Goal: Transaction & Acquisition: Purchase product/service

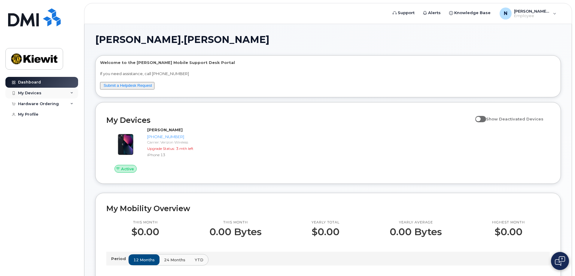
click at [71, 92] on icon at bounding box center [71, 93] width 3 height 3
click at [72, 104] on icon at bounding box center [71, 103] width 3 height 3
click at [70, 104] on icon at bounding box center [71, 103] width 3 height 3
click at [74, 105] on div "Hardware Ordering" at bounding box center [41, 104] width 73 height 11
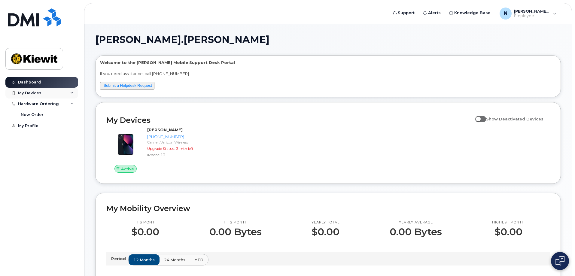
click at [71, 93] on icon at bounding box center [71, 93] width 3 height 3
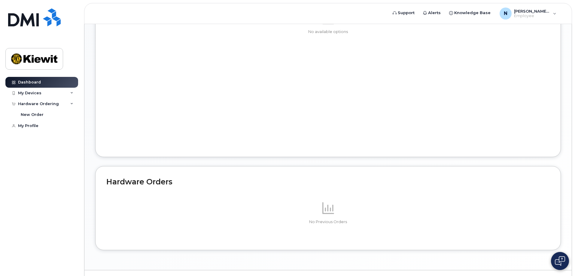
scroll to position [282, 0]
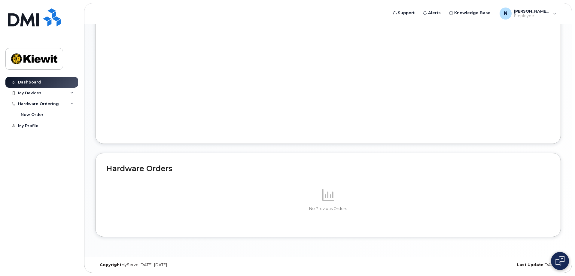
click at [325, 206] on p "No Previous Orders" at bounding box center [328, 208] width 444 height 5
click at [148, 168] on h2 "Hardware Orders" at bounding box center [328, 168] width 444 height 9
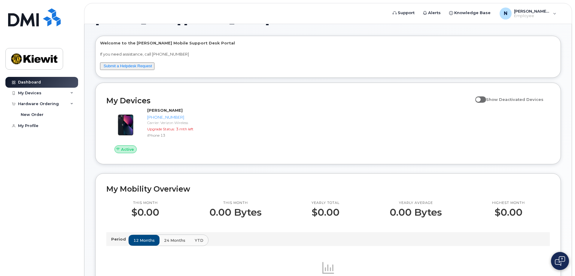
scroll to position [30, 0]
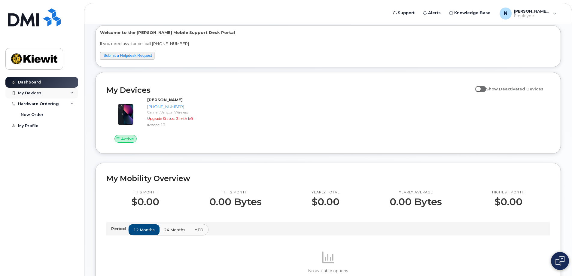
click at [71, 92] on icon at bounding box center [71, 93] width 3 height 3
click at [71, 91] on div "My Devices" at bounding box center [41, 93] width 73 height 11
click at [69, 104] on div "Hardware Ordering" at bounding box center [41, 104] width 73 height 11
click at [554, 15] on div "N Nancy.Bilek Employee" at bounding box center [528, 14] width 65 height 12
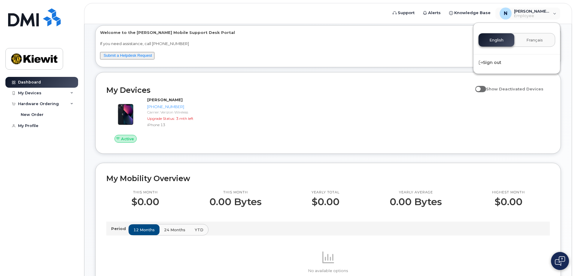
drag, startPoint x: 411, startPoint y: 42, endPoint x: 416, endPoint y: 42, distance: 5.4
click at [412, 42] on p "If you need assistance, call [PHONE_NUMBER]" at bounding box center [328, 44] width 456 height 6
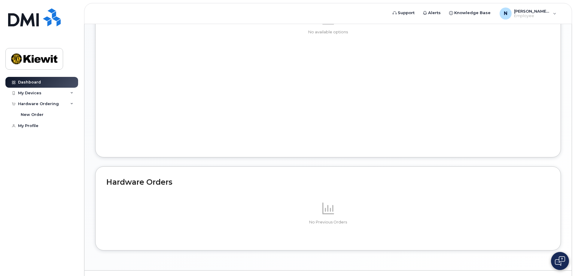
scroll to position [282, 0]
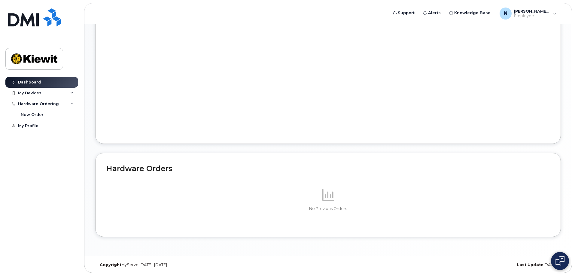
click at [143, 168] on h2 "Hardware Orders" at bounding box center [328, 168] width 444 height 9
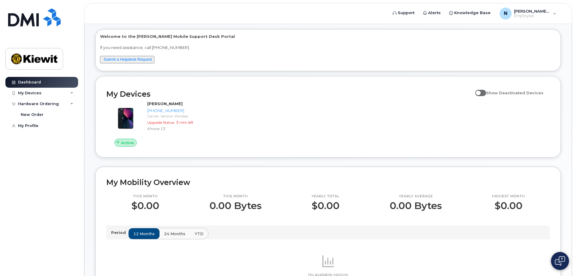
scroll to position [0, 0]
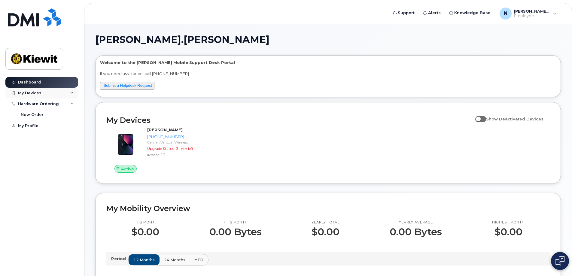
click at [69, 91] on div "My Devices" at bounding box center [41, 93] width 73 height 11
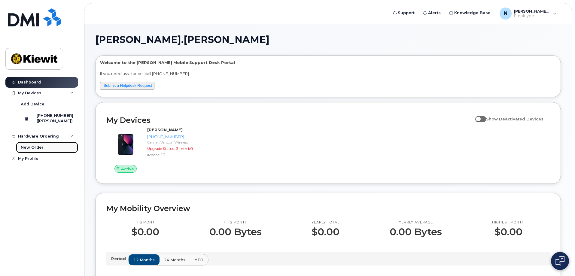
click at [41, 150] on div "New Order" at bounding box center [32, 147] width 23 height 5
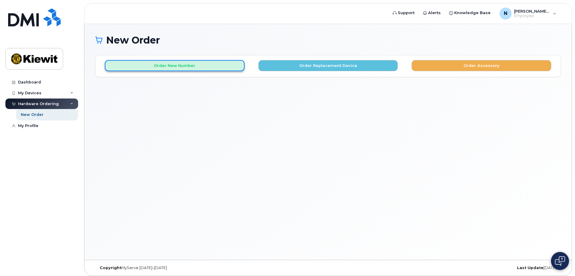
click at [178, 67] on button "Order New Number" at bounding box center [175, 65] width 140 height 11
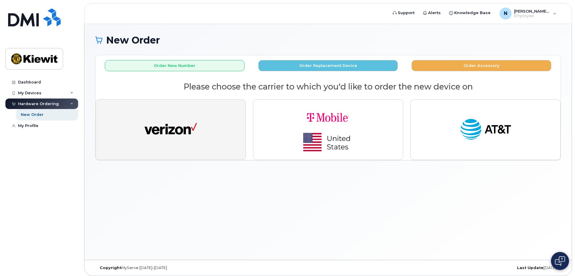
click at [182, 130] on img "button" at bounding box center [171, 129] width 53 height 27
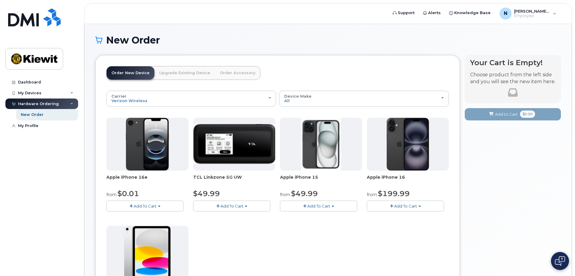
click at [147, 206] on span "Add To Cart" at bounding box center [145, 206] width 23 height 5
click at [176, 216] on link "$0.01 - 2 Year Activation (128GB)" at bounding box center [147, 218] width 78 height 8
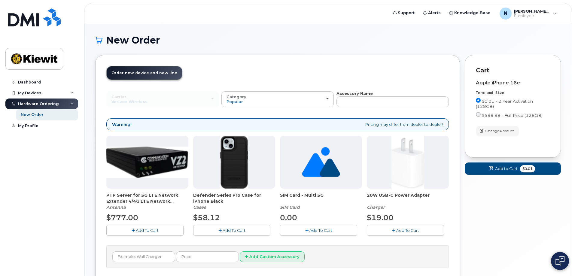
click at [232, 229] on span "Add To Cart" at bounding box center [234, 230] width 23 height 5
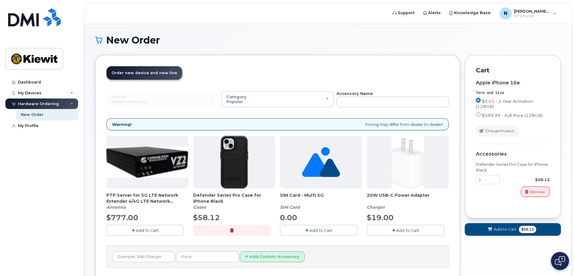
click at [397, 230] on span "Add To Cart" at bounding box center [407, 230] width 23 height 5
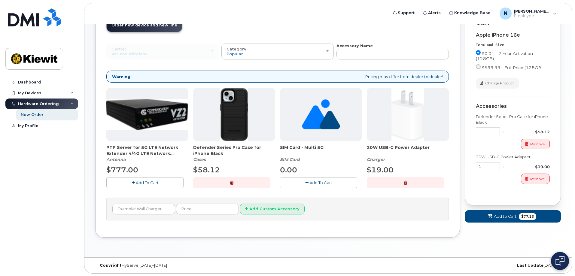
scroll to position [48, 0]
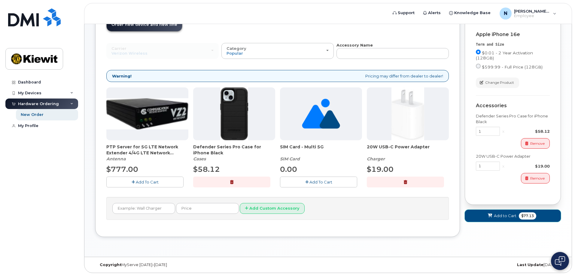
click at [496, 215] on span "Add to Cart" at bounding box center [505, 216] width 23 height 6
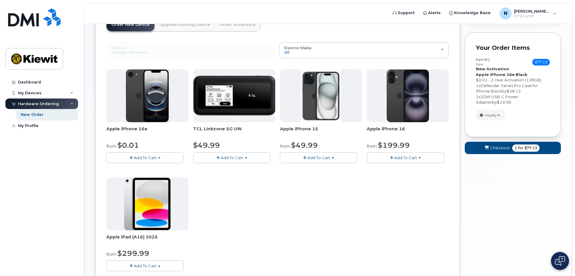
scroll to position [18, 0]
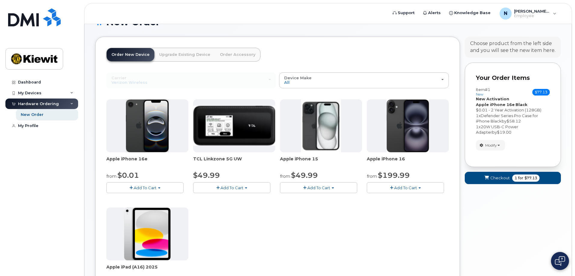
click at [133, 188] on button "Add To Cart" at bounding box center [144, 187] width 77 height 11
click at [270, 232] on div "Apple iPhone 16e from $0.01 Add To Cart $0.01 - 2 Year Activation (128GB) $599.…" at bounding box center [277, 205] width 343 height 212
click at [500, 176] on span "Checkout" at bounding box center [500, 178] width 20 height 6
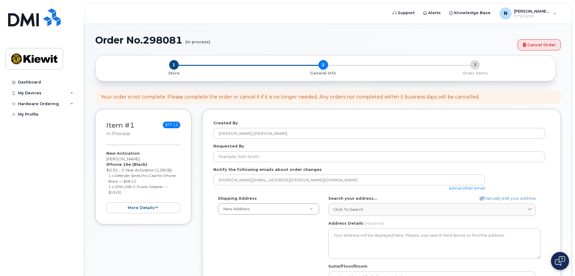
select select
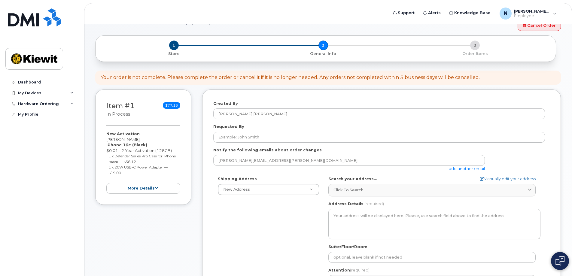
scroll to position [30, 0]
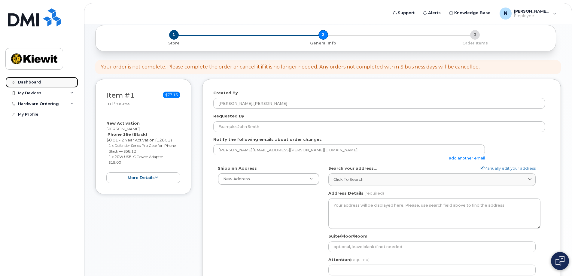
click at [30, 80] on div "Dashboard" at bounding box center [29, 82] width 23 height 5
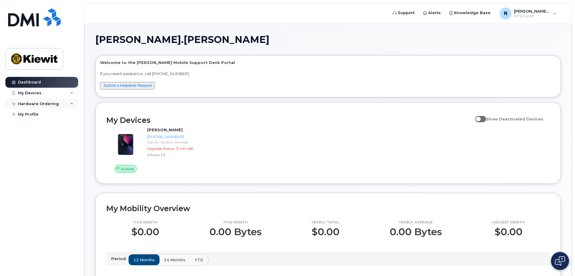
click at [73, 103] on div "Hardware Ordering" at bounding box center [41, 104] width 73 height 11
click at [37, 114] on div "My Orders" at bounding box center [32, 114] width 22 height 5
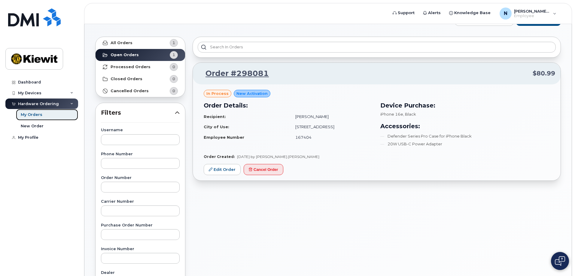
scroll to position [30, 0]
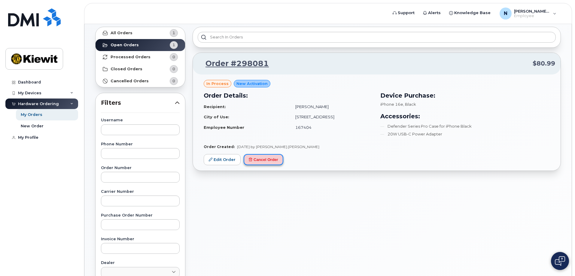
click at [265, 160] on button "Cancel Order" at bounding box center [264, 159] width 40 height 11
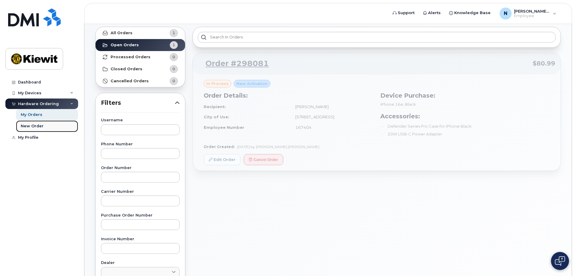
click at [28, 125] on div "New Order" at bounding box center [32, 126] width 23 height 5
click at [124, 44] on strong "Open Orders" at bounding box center [125, 45] width 28 height 5
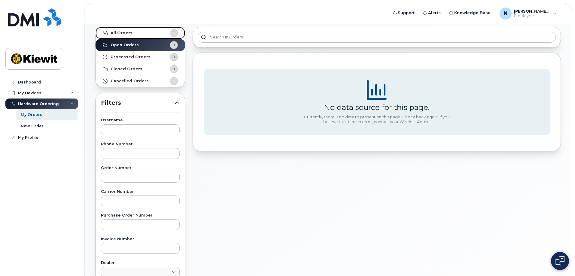
click at [127, 32] on strong "All Orders" at bounding box center [122, 33] width 22 height 5
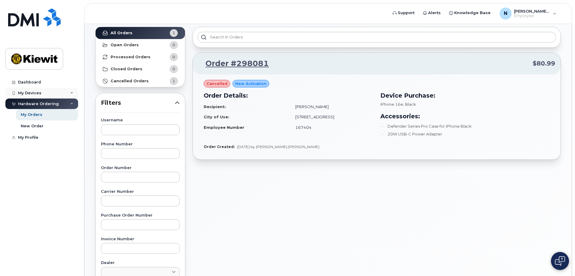
click at [23, 90] on div "My Devices" at bounding box center [41, 93] width 73 height 11
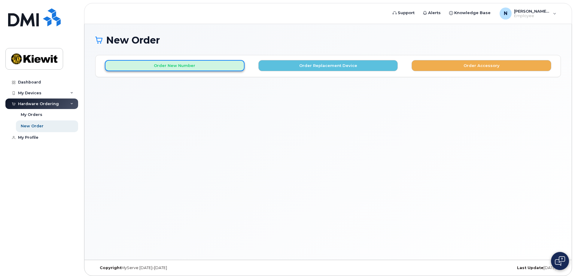
click at [176, 65] on button "Order New Number" at bounding box center [175, 65] width 140 height 11
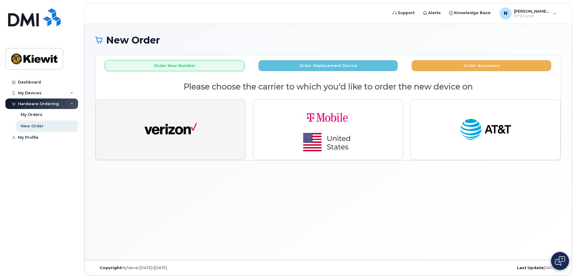
click at [173, 123] on img "button" at bounding box center [171, 129] width 53 height 27
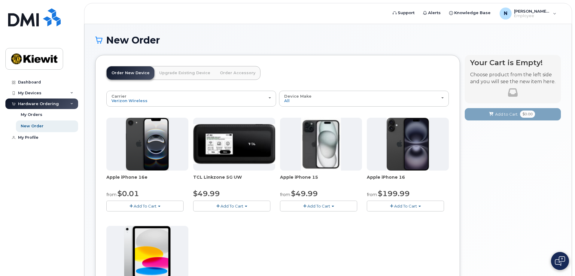
click at [154, 206] on span "Add To Cart" at bounding box center [145, 206] width 23 height 5
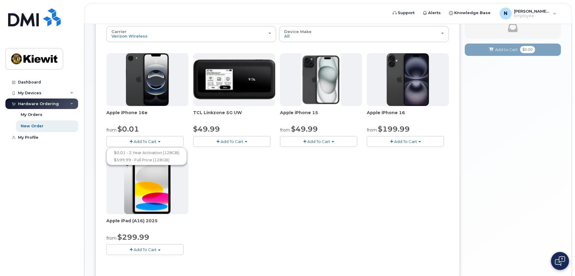
scroll to position [63, 0]
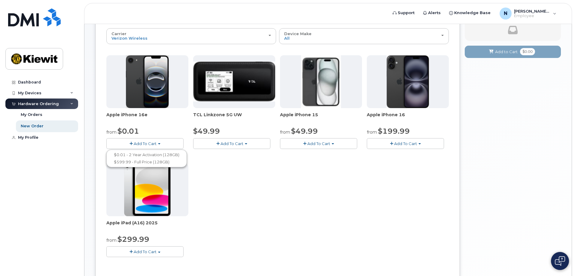
click at [157, 143] on button "Add To Cart" at bounding box center [144, 143] width 77 height 11
click at [163, 143] on button "Add To Cart" at bounding box center [144, 143] width 77 height 11
click at [163, 153] on link "$0.01 - 2 Year Activation (128GB)" at bounding box center [147, 155] width 78 height 8
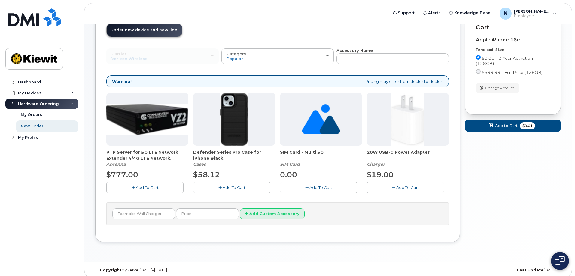
scroll to position [48, 0]
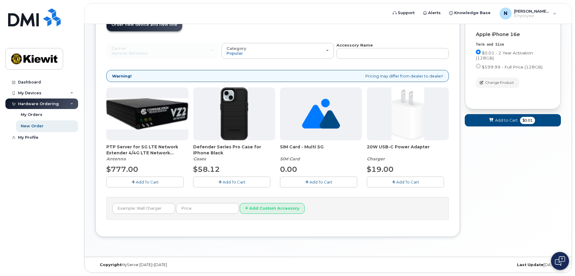
click at [323, 180] on span "Add To Cart" at bounding box center [321, 182] width 23 height 5
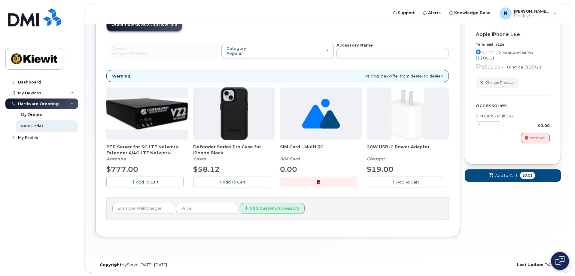
click at [411, 181] on span "Add To Cart" at bounding box center [407, 182] width 23 height 5
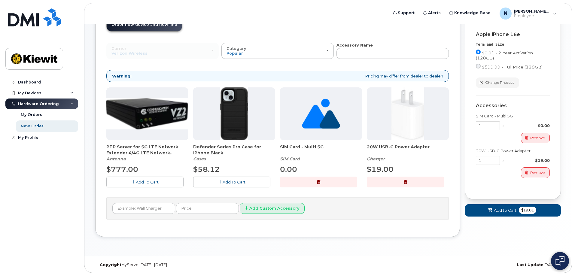
click at [314, 178] on button "button" at bounding box center [318, 182] width 77 height 11
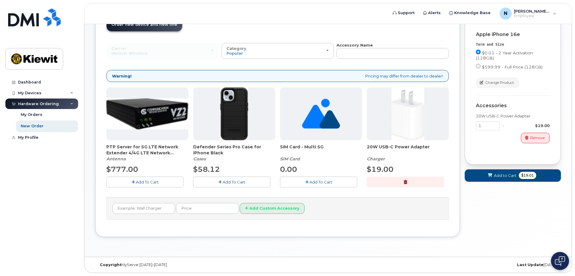
click at [490, 175] on icon at bounding box center [490, 176] width 4 height 4
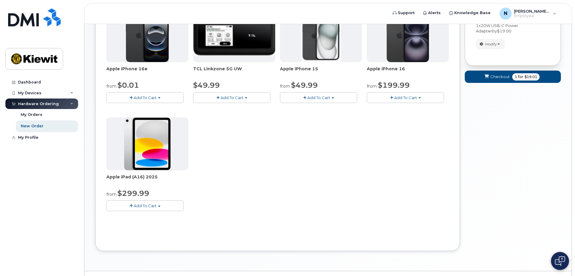
scroll to position [78, 0]
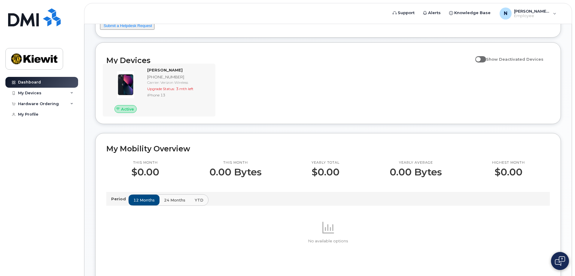
scroll to position [60, 0]
click at [30, 80] on div "Dashboard" at bounding box center [29, 82] width 23 height 5
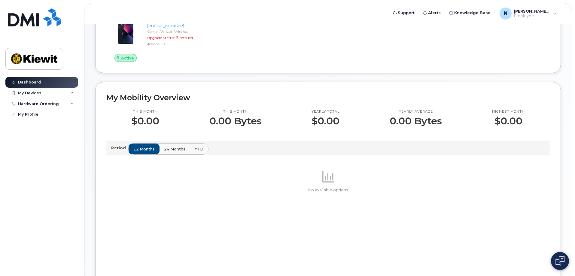
scroll to position [120, 0]
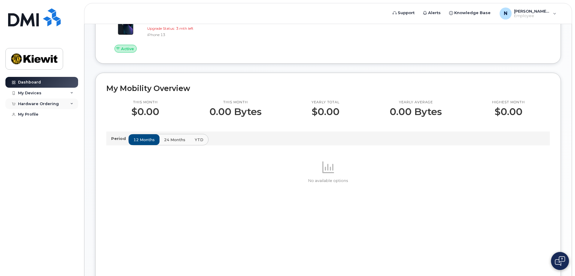
click at [70, 103] on icon at bounding box center [71, 103] width 3 height 3
click at [34, 124] on div "New Order" at bounding box center [32, 126] width 23 height 5
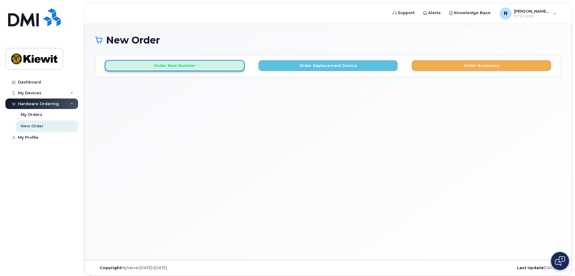
click at [173, 64] on button "Order New Number" at bounding box center [175, 65] width 140 height 11
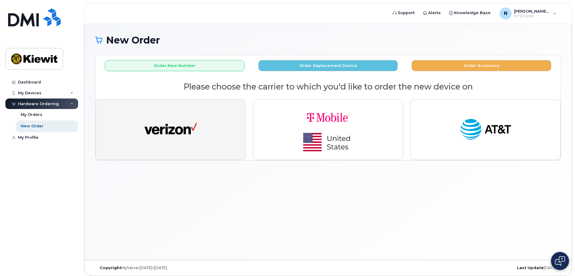
click at [171, 117] on img "button" at bounding box center [171, 129] width 53 height 27
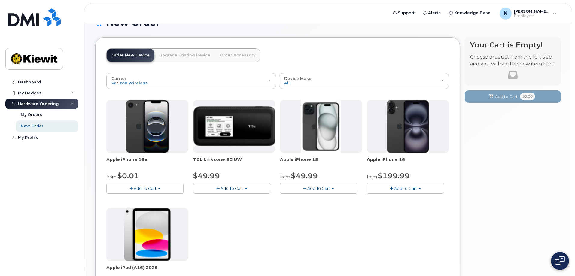
scroll to position [2, 0]
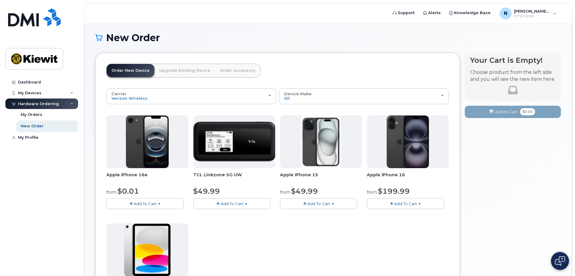
click at [144, 205] on span "Add To Cart" at bounding box center [145, 203] width 23 height 5
click at [148, 213] on link "$0.01 - 2 Year Activation (128GB)" at bounding box center [147, 215] width 78 height 8
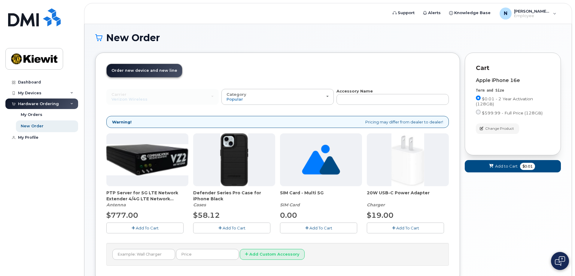
click at [224, 228] on span "Add To Cart" at bounding box center [234, 228] width 23 height 5
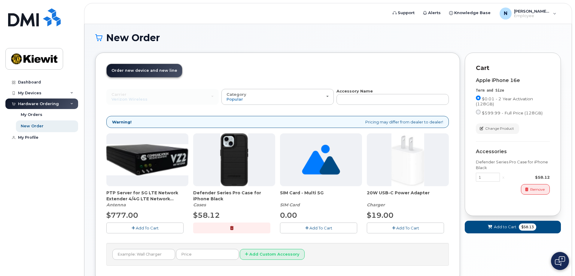
click at [415, 227] on span "Add To Cart" at bounding box center [407, 228] width 23 height 5
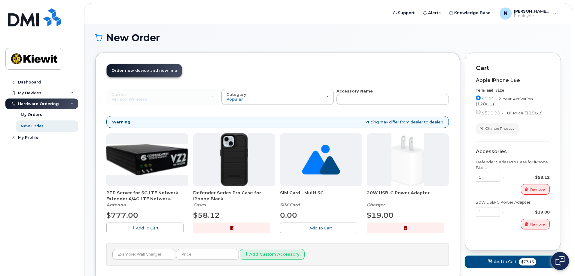
click at [527, 262] on span "$77.13" at bounding box center [527, 261] width 17 height 7
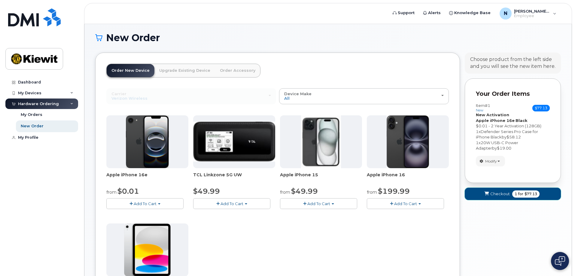
click at [519, 196] on span "for" at bounding box center [521, 193] width 8 height 5
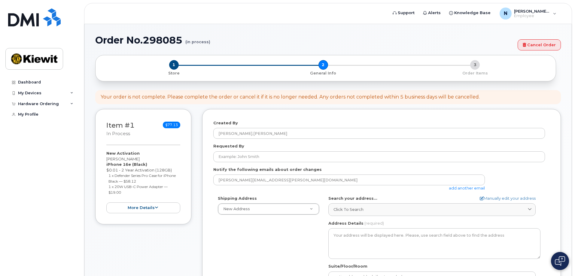
select select
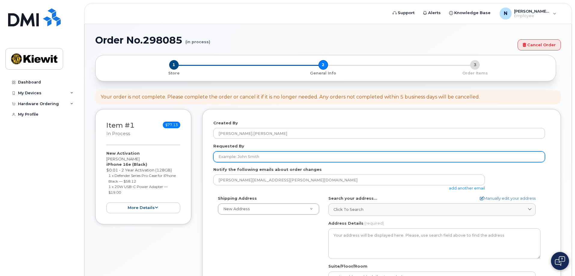
click at [222, 156] on input "Requested By" at bounding box center [379, 156] width 332 height 11
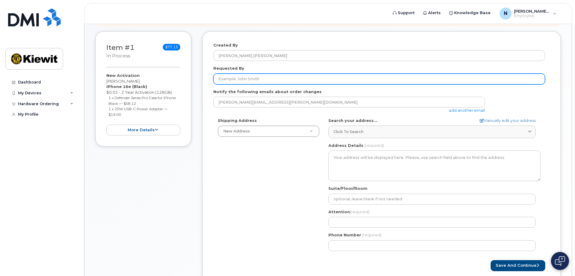
scroll to position [60, 0]
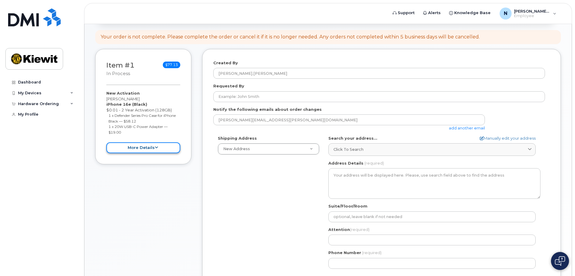
click at [155, 147] on icon at bounding box center [156, 148] width 3 height 4
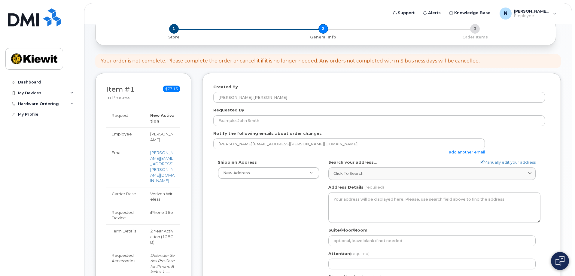
scroll to position [0, 0]
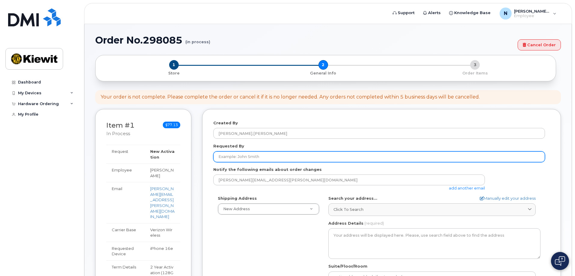
click at [218, 155] on input "Requested By" at bounding box center [379, 156] width 332 height 11
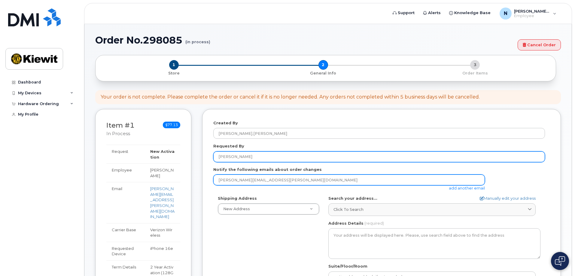
type input "[PERSON_NAME]"
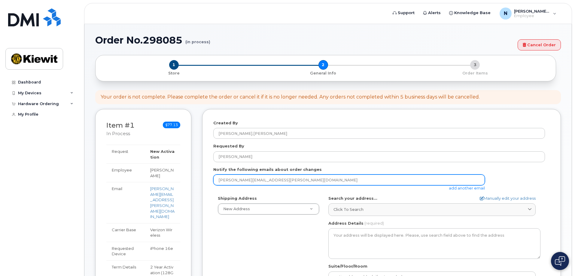
click at [219, 180] on input "[PERSON_NAME][EMAIL_ADDRESS][PERSON_NAME][DOMAIN_NAME]" at bounding box center [349, 180] width 272 height 11
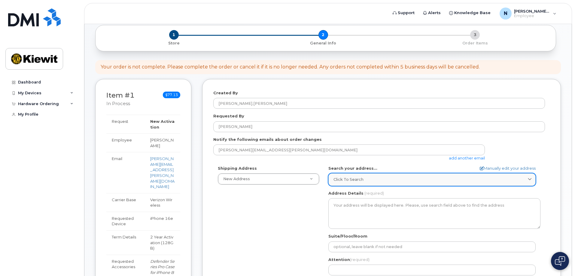
click at [334, 179] on span "Click to search" at bounding box center [349, 180] width 30 height 6
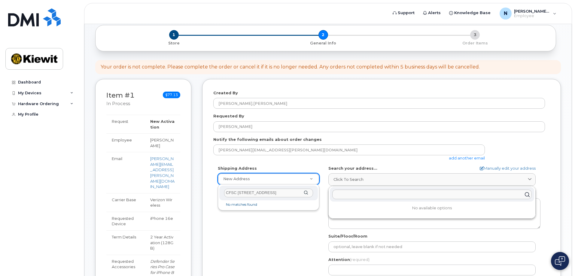
type input "CFSC [STREET_ADDRESS]"
select select
click at [338, 194] on input "text" at bounding box center [432, 195] width 200 height 10
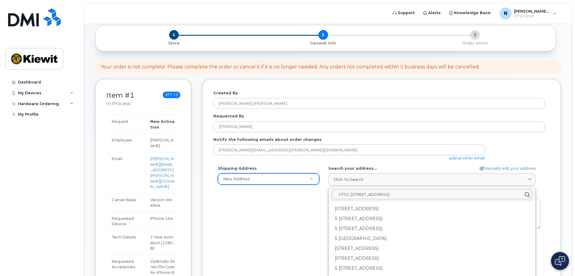
type input "CFSC [STREET_ADDRESS]"
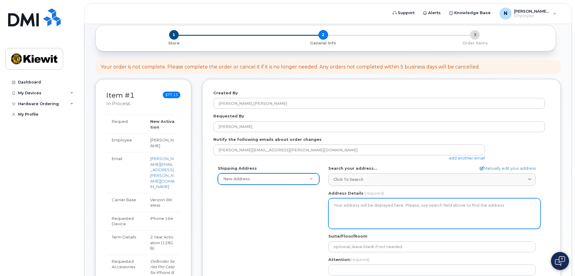
click at [338, 204] on textarea "Address Details" at bounding box center [434, 213] width 212 height 31
click at [337, 205] on textarea "Address Details" at bounding box center [434, 213] width 212 height 31
click at [342, 210] on textarea "Address Details" at bounding box center [434, 213] width 212 height 31
click at [335, 205] on textarea "Address Details" at bounding box center [434, 213] width 212 height 31
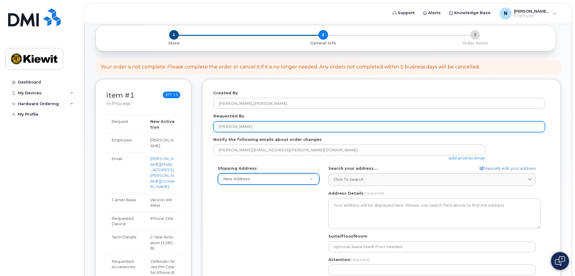
drag, startPoint x: 265, startPoint y: 126, endPoint x: 176, endPoint y: 113, distance: 89.8
click at [176, 113] on div "Item #1 in process $77.13 New Activation [PERSON_NAME] iPhone 16e (Black) $0.01…" at bounding box center [328, 260] width 466 height 362
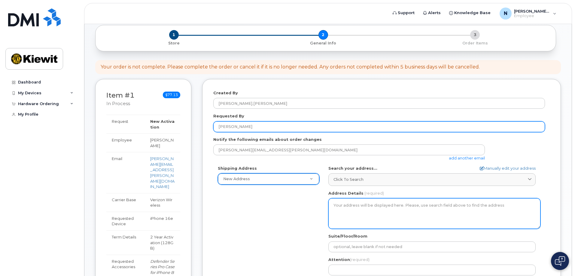
type input "[PERSON_NAME]"
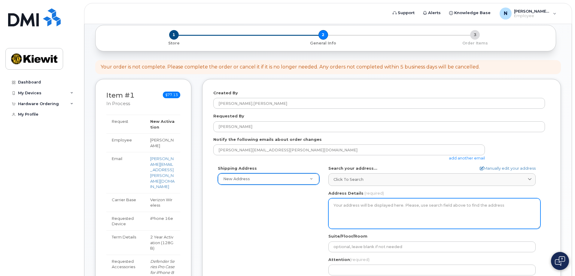
click at [341, 204] on textarea "Address Details" at bounding box center [434, 213] width 212 height 31
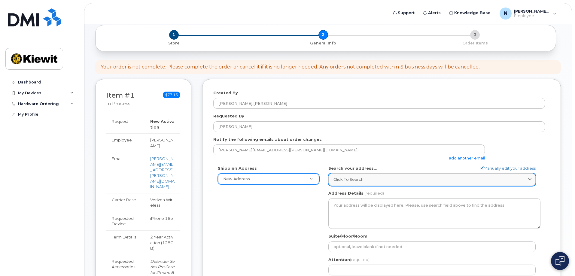
click at [355, 178] on span "Click to search" at bounding box center [349, 180] width 30 height 6
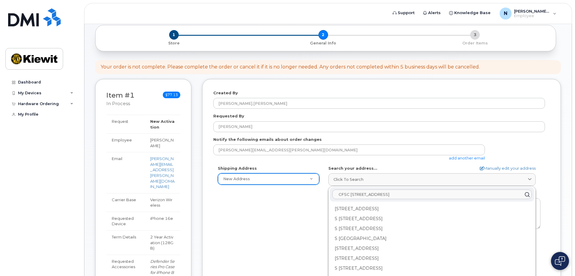
click at [363, 197] on input "CFSC [STREET_ADDRESS]" at bounding box center [432, 195] width 200 height 10
click at [523, 195] on icon at bounding box center [527, 194] width 9 height 9
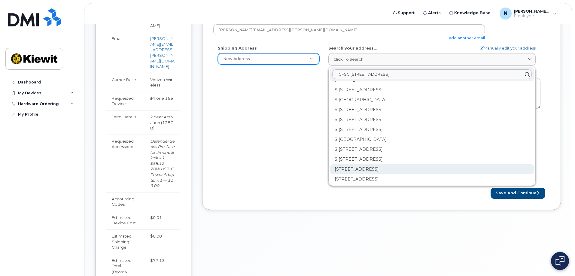
scroll to position [594, 0]
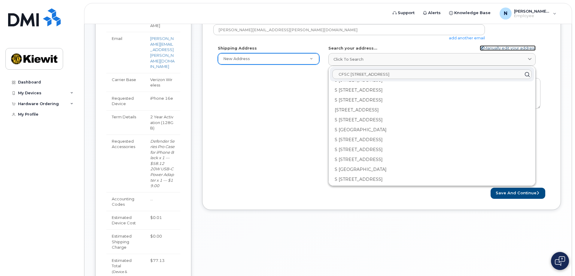
click at [503, 49] on link "Manually edit your address" at bounding box center [508, 48] width 56 height 6
select select
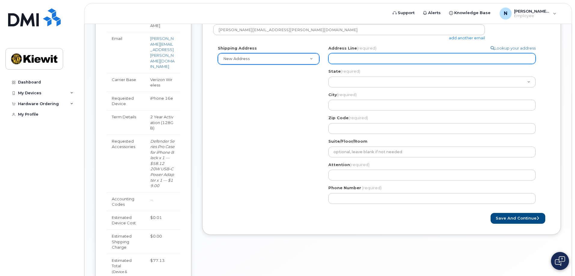
click at [344, 58] on input "Address Line (required)" at bounding box center [431, 58] width 207 height 11
type input "4518 S 133RD ST"
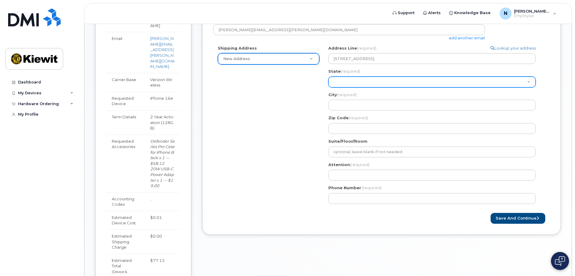
select select "NE"
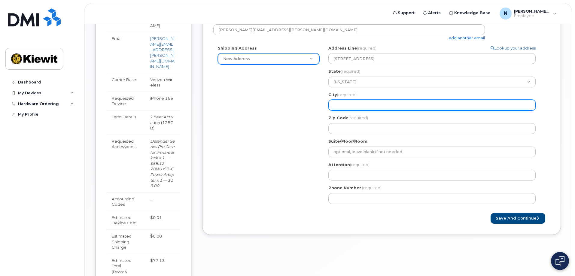
type input "Omaha"
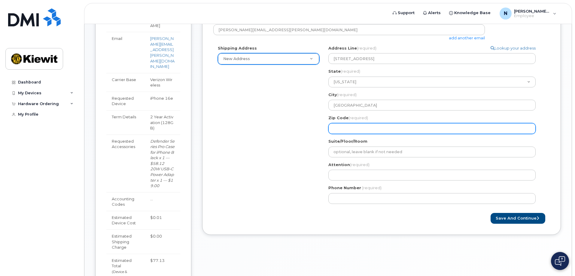
type input "68136-3100"
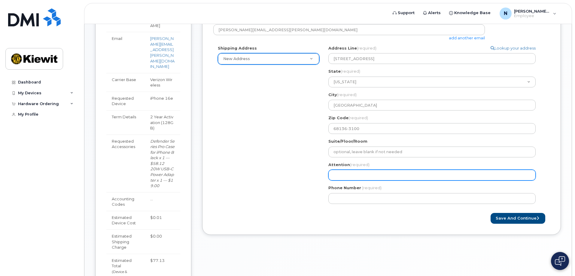
type input "[PERSON_NAME]"
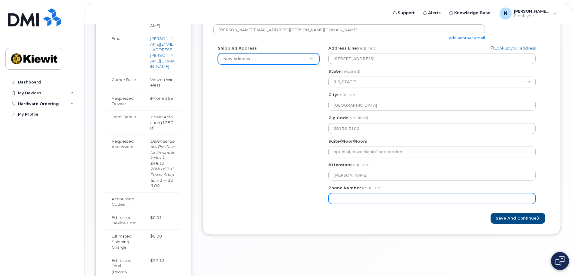
type input "4028986927"
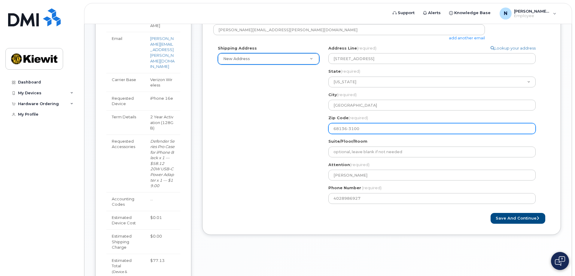
drag, startPoint x: 358, startPoint y: 129, endPoint x: 269, endPoint y: 125, distance: 89.0
click at [269, 125] on div "Shipping Address New Address New Address NE Omaha Search your address... Manual…" at bounding box center [379, 126] width 332 height 163
select select
type input "6"
select select
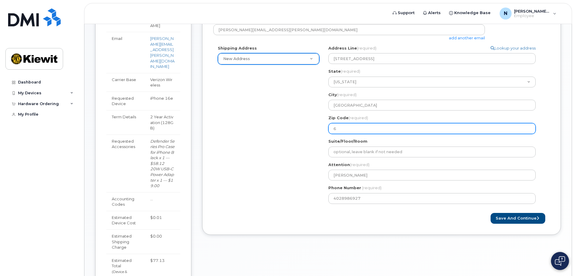
type input "68"
select select
type input "681"
select select
type input "6813"
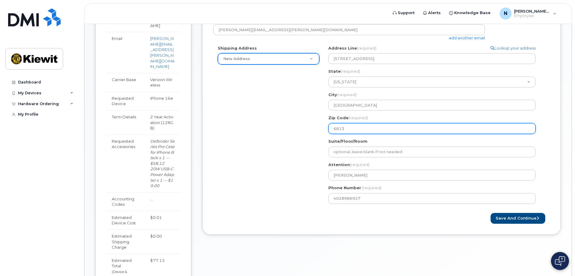
select select
type input "68137"
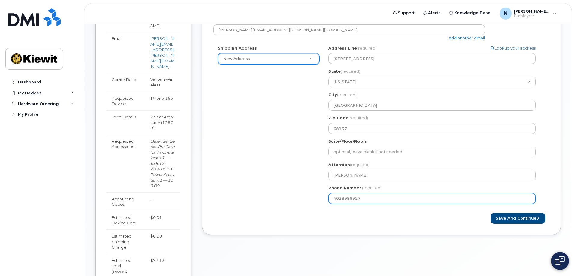
drag, startPoint x: 207, startPoint y: 196, endPoint x: 215, endPoint y: 193, distance: 8.8
click at [207, 196] on div "Created By Nancy.Bilek Requested By RICHARD GORDON Notify the following emails …" at bounding box center [381, 97] width 359 height 276
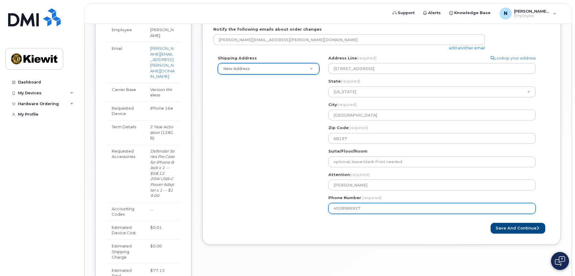
scroll to position [150, 0]
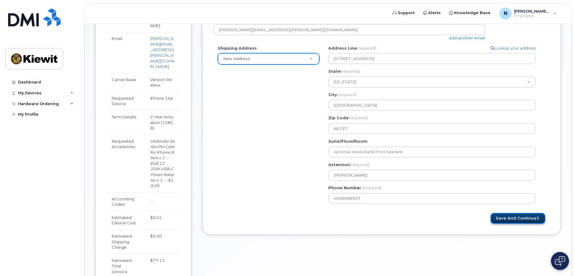
click at [507, 218] on button "Save and Continue" at bounding box center [518, 218] width 55 height 11
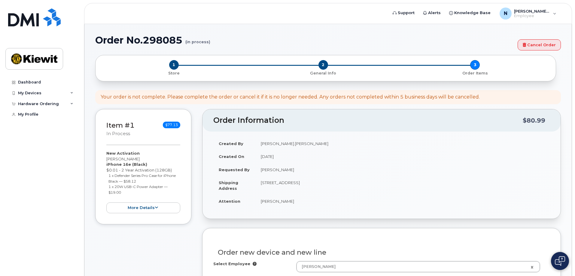
select select
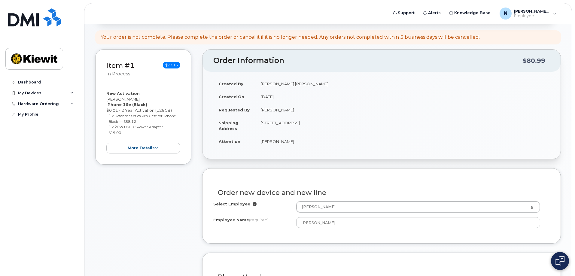
scroll to position [60, 0]
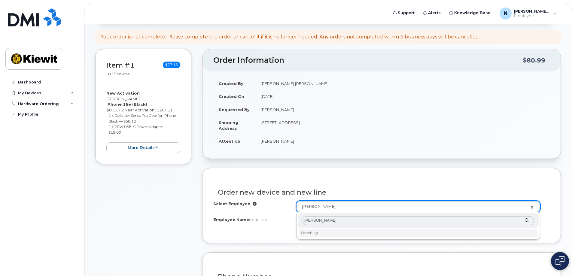
type input "[PERSON_NAME]"
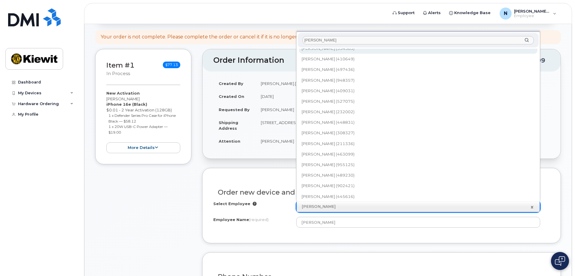
scroll to position [0, 0]
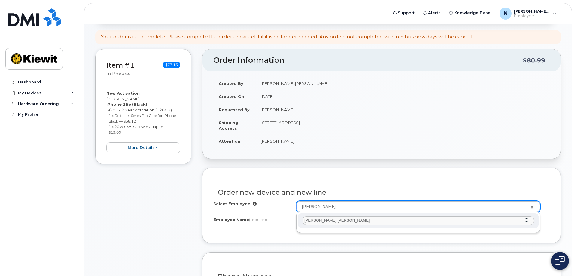
click at [348, 220] on input "[PERSON_NAME].[PERSON_NAME]" at bounding box center [418, 220] width 231 height 9
type input "[PERSON_NAME].[PERSON_NAME]"
click at [525, 221] on div "[PERSON_NAME].[PERSON_NAME]" at bounding box center [418, 220] width 241 height 15
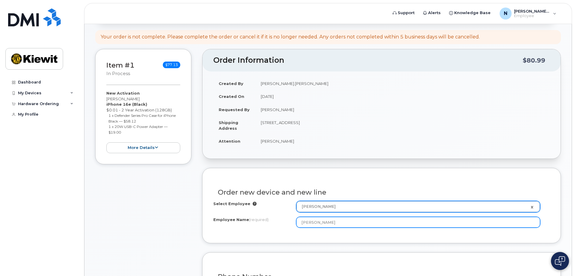
drag, startPoint x: 335, startPoint y: 223, endPoint x: 279, endPoint y: 222, distance: 55.3
click at [279, 222] on div "Employee Name (required) [PERSON_NAME]" at bounding box center [381, 222] width 337 height 11
click at [355, 224] on input "[PERSON_NAME].GordonIII" at bounding box center [418, 222] width 244 height 11
type input "[PERSON_NAME].GordonIII"
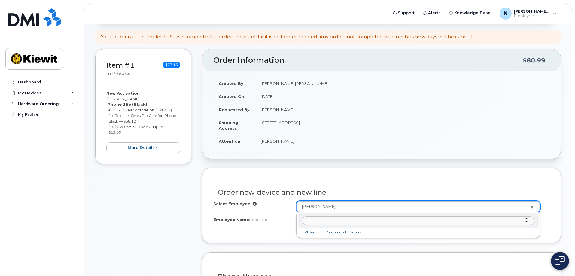
drag, startPoint x: 327, startPoint y: 204, endPoint x: 275, endPoint y: 206, distance: 52.0
drag, startPoint x: 327, startPoint y: 205, endPoint x: 289, endPoint y: 207, distance: 37.6
click at [359, 215] on div "Richard.Gordoniii" at bounding box center [418, 220] width 241 height 15
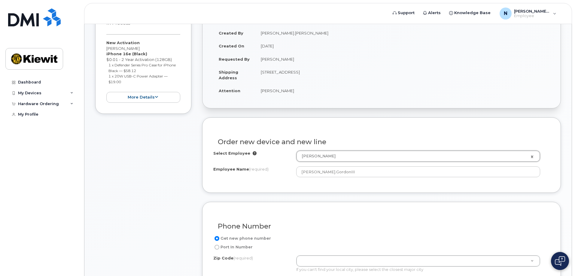
scroll to position [120, 0]
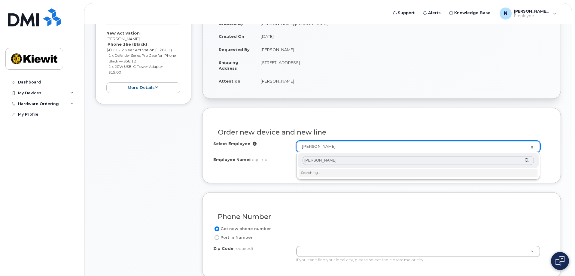
type input "Richard Gordoniii"
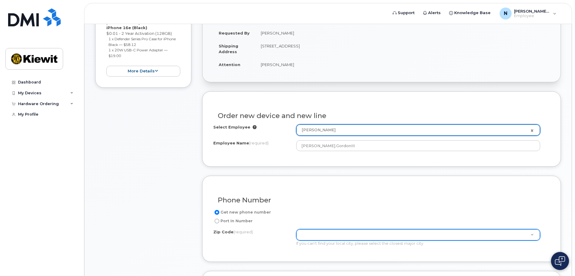
scroll to position [150, 0]
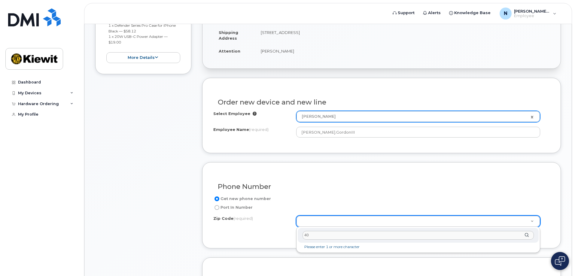
type input "402"
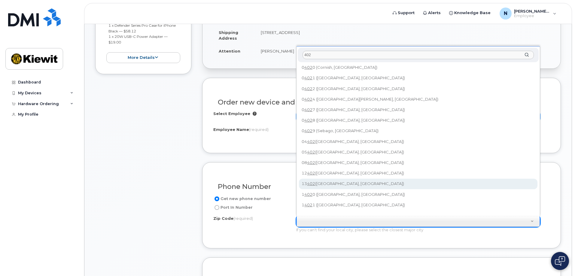
scroll to position [0, 0]
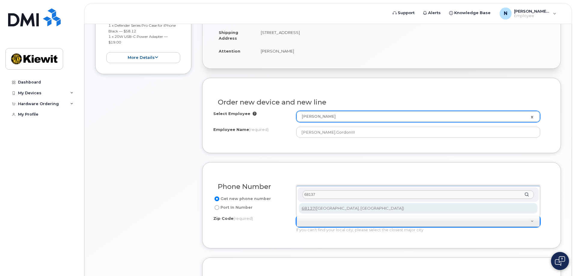
type input "68137"
type input "68137 (Omaha, NE)"
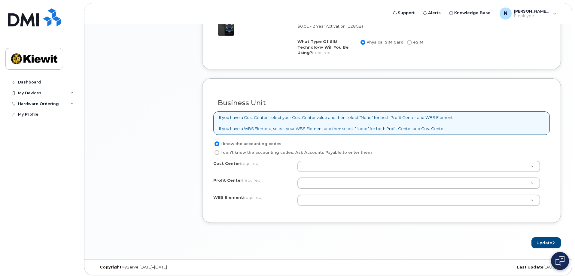
scroll to position [431, 0]
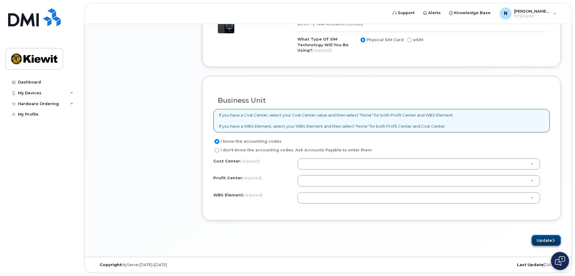
click at [545, 239] on button "Update" at bounding box center [546, 240] width 29 height 11
click at [261, 226] on form "Existing User Additional cost to upgrading the device Selected device is Eligib…" at bounding box center [381, 21] width 359 height 449
click at [255, 217] on div "Business Unit If you have a Cost Center, select your Cost Center value and then…" at bounding box center [381, 148] width 359 height 145
click at [216, 149] on input "I don't know the accounting codes. Ask Accounts Payable to enter them" at bounding box center [217, 150] width 5 height 5
radio input "true"
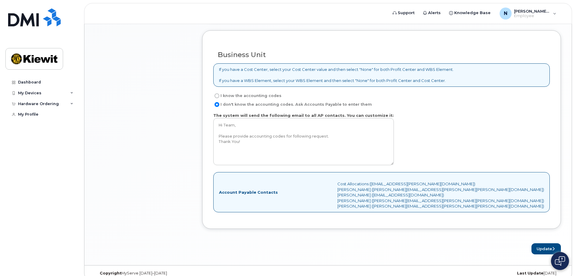
scroll to position [485, 0]
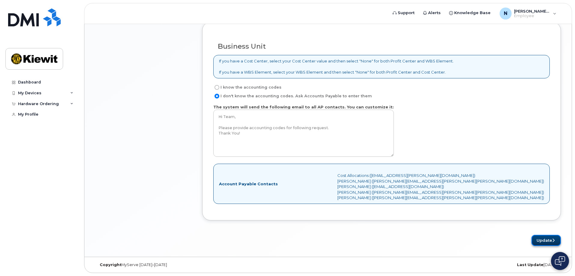
click at [542, 239] on button "Update" at bounding box center [546, 240] width 29 height 11
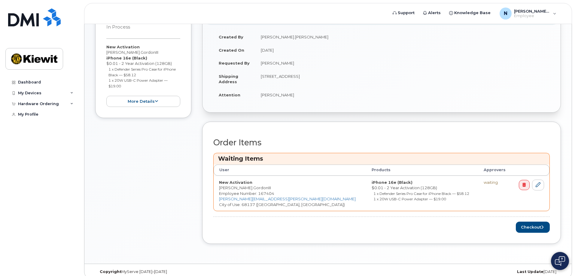
scroll to position [139, 0]
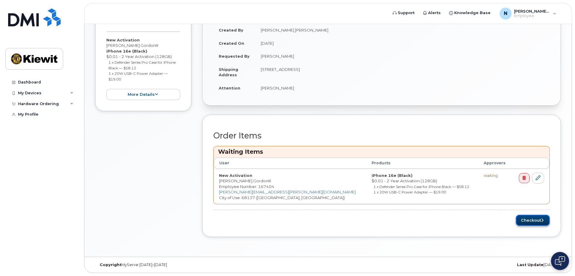
click at [530, 218] on button "Checkout" at bounding box center [533, 220] width 34 height 11
